Goal: Find specific page/section: Find specific page/section

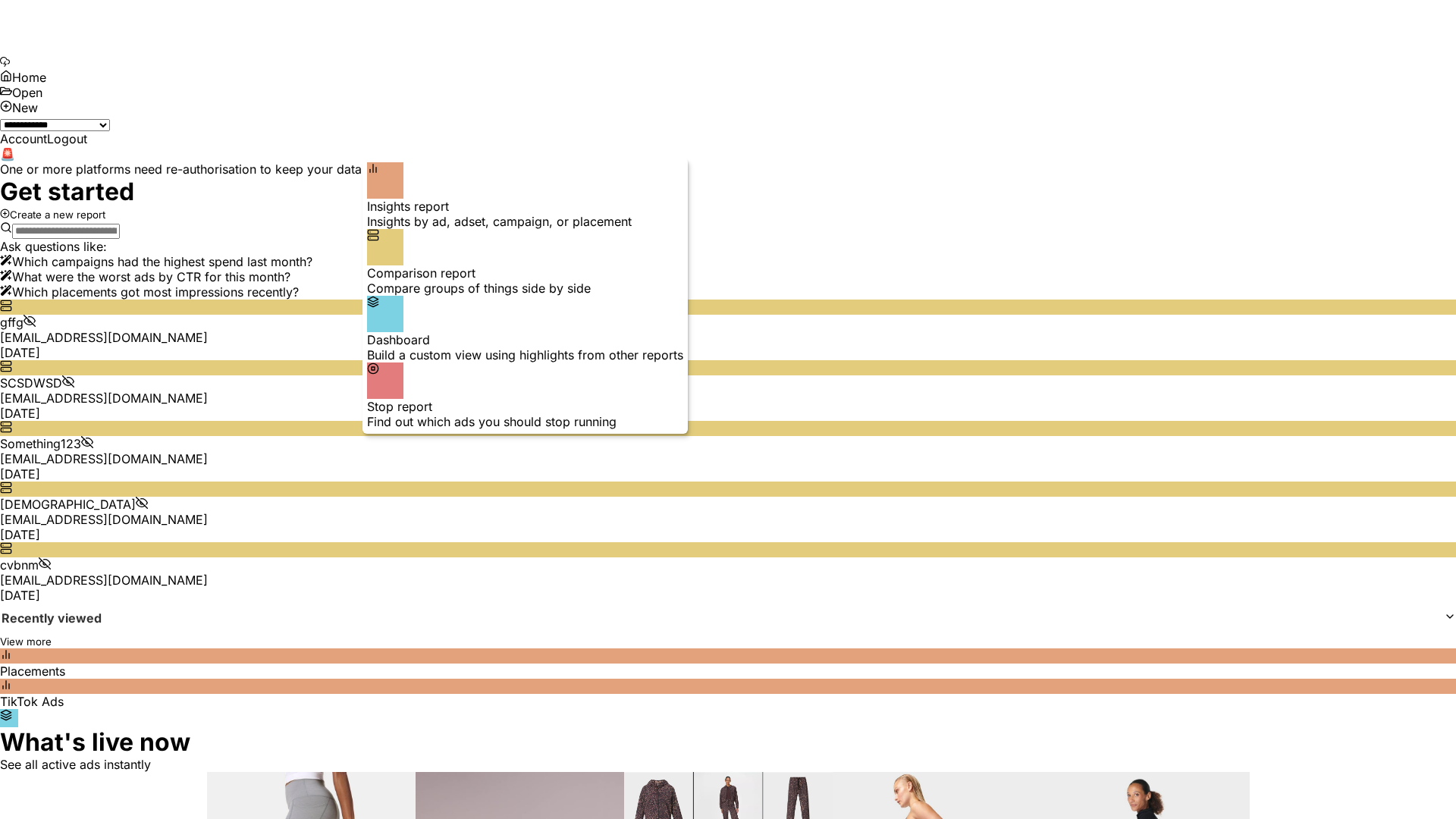
click at [521, 199] on div "Insights report Insights by ad, adset, campaign, or placement" at bounding box center [525, 214] width 316 height 31
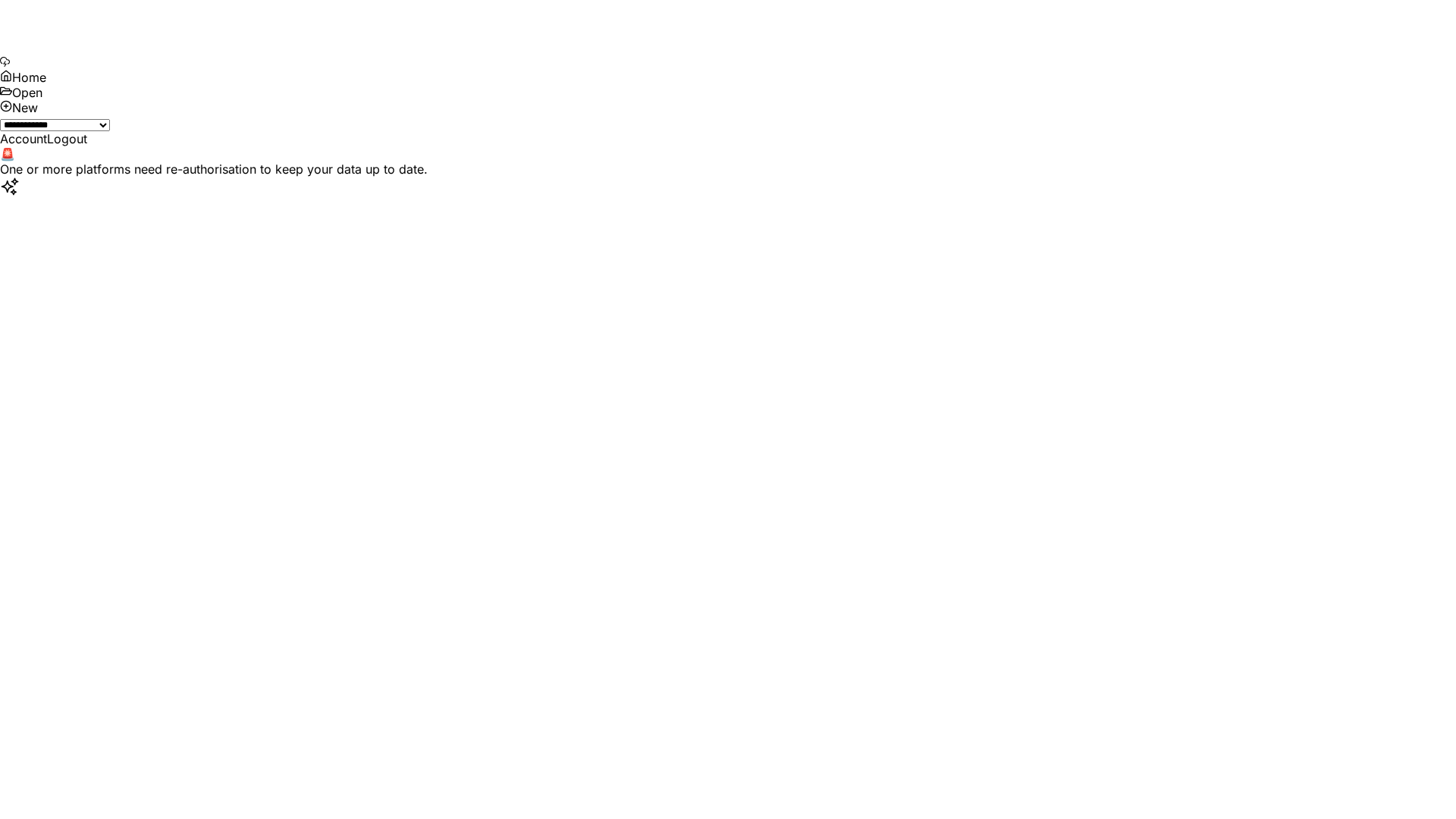
select select "**"
